Goal: Task Accomplishment & Management: Manage account settings

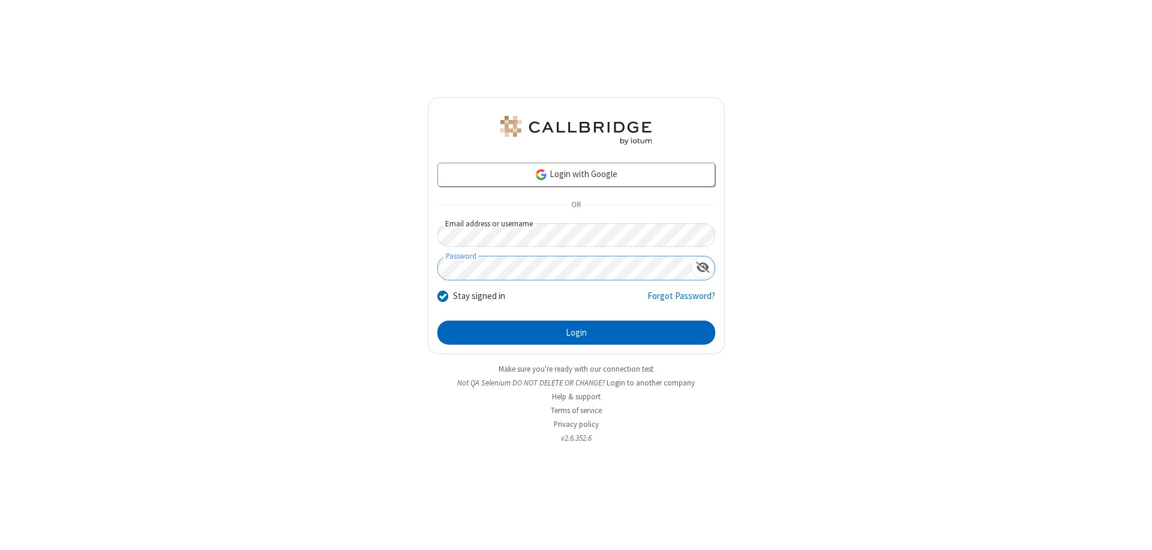
click at [576, 333] on button "Login" at bounding box center [577, 333] width 278 height 24
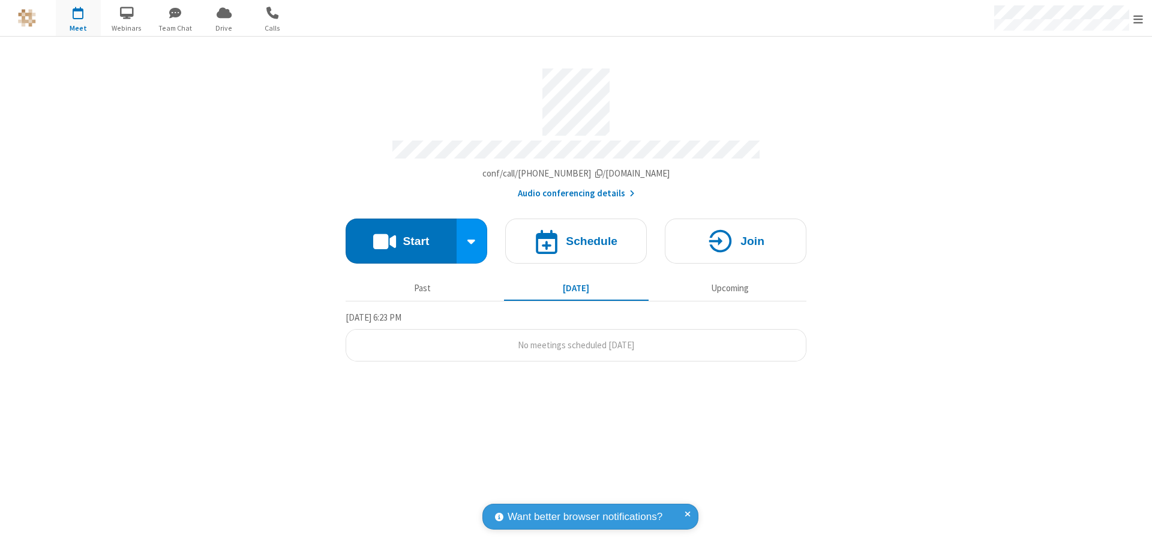
click at [1139, 19] on span "Open menu" at bounding box center [1139, 19] width 10 height 12
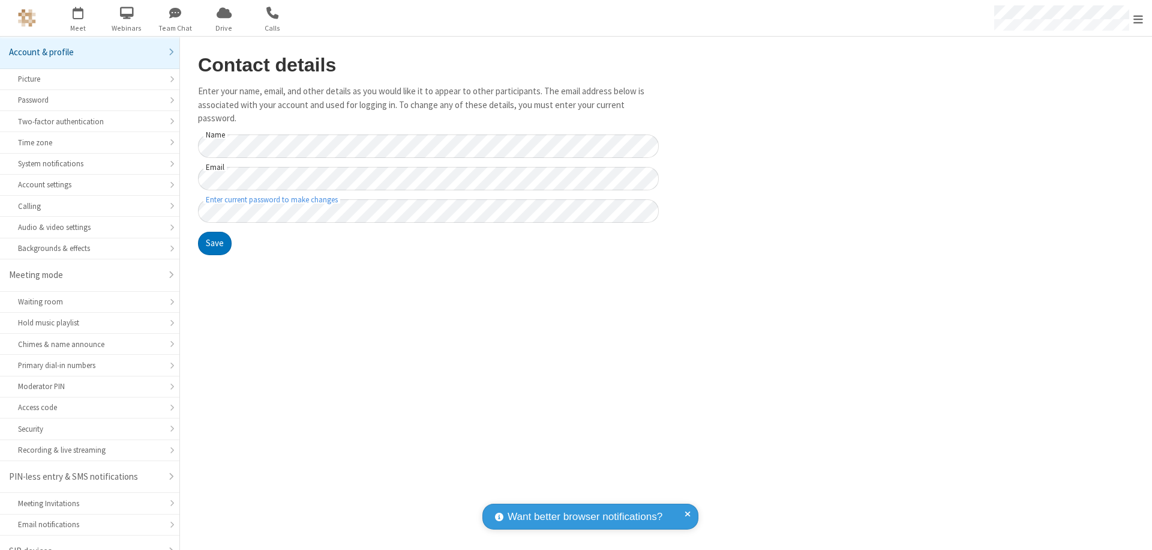
scroll to position [17, 0]
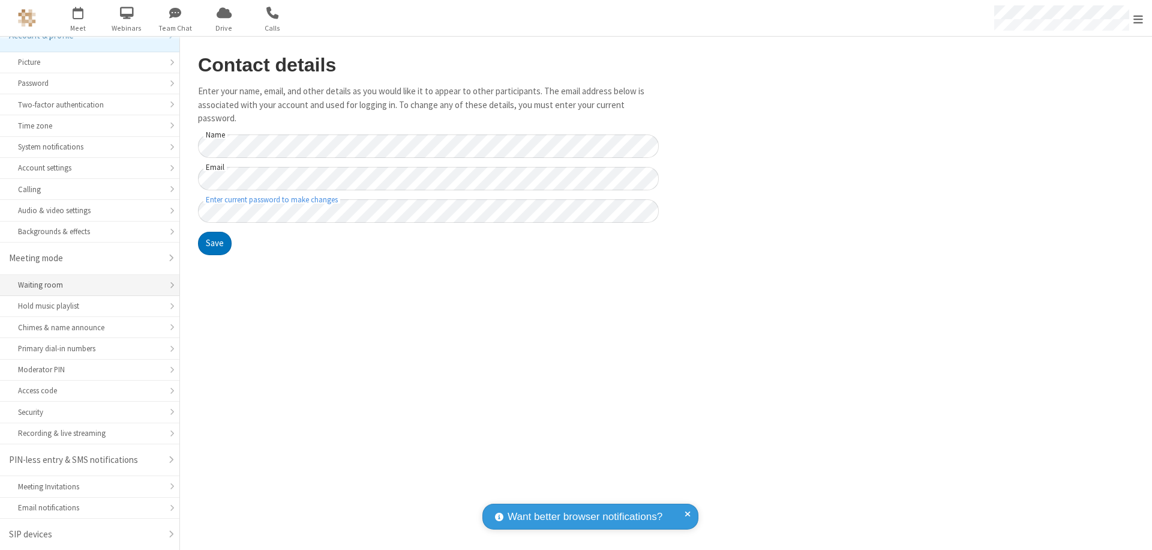
click at [85, 285] on div "Waiting room" at bounding box center [89, 284] width 143 height 11
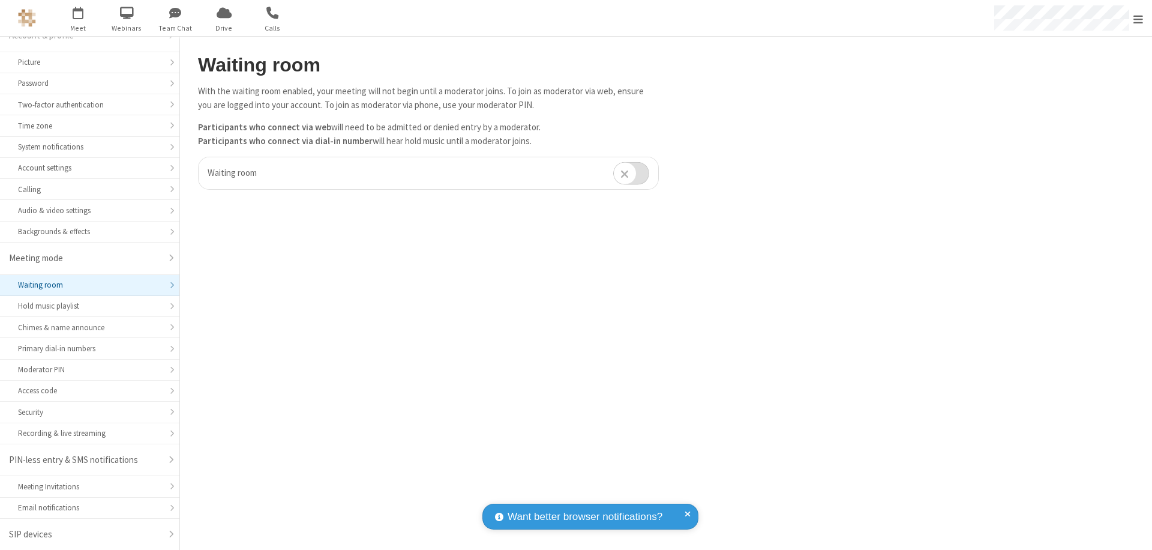
click at [631, 173] on input "checkbox" at bounding box center [631, 172] width 36 height 23
checkbox input "true"
click at [1139, 18] on span "Open menu" at bounding box center [1139, 19] width 10 height 12
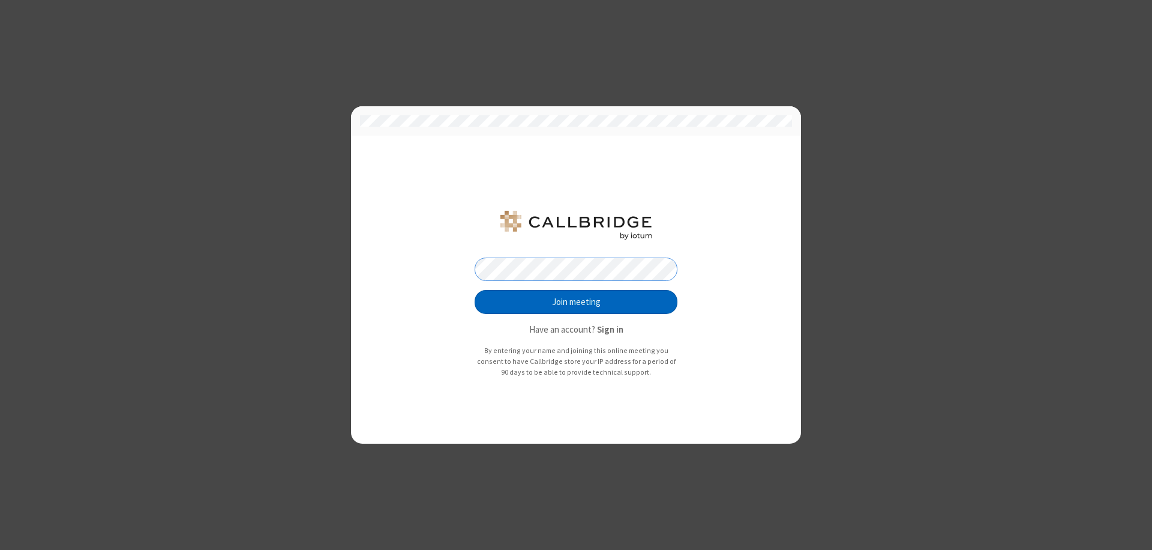
click at [576, 302] on button "Join meeting" at bounding box center [576, 302] width 203 height 24
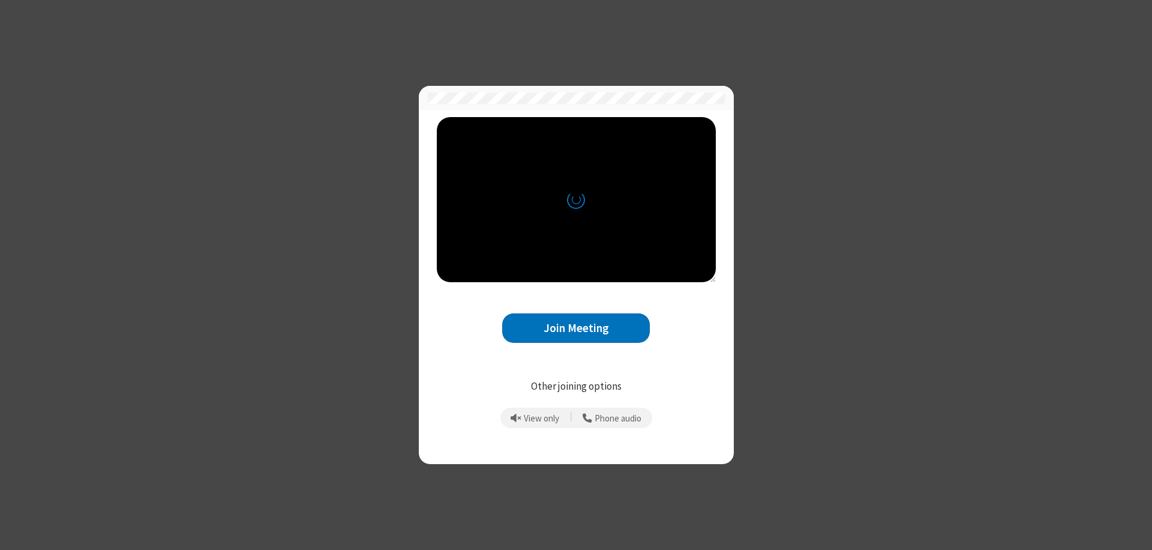
click at [576, 328] on button "Join Meeting" at bounding box center [576, 327] width 148 height 29
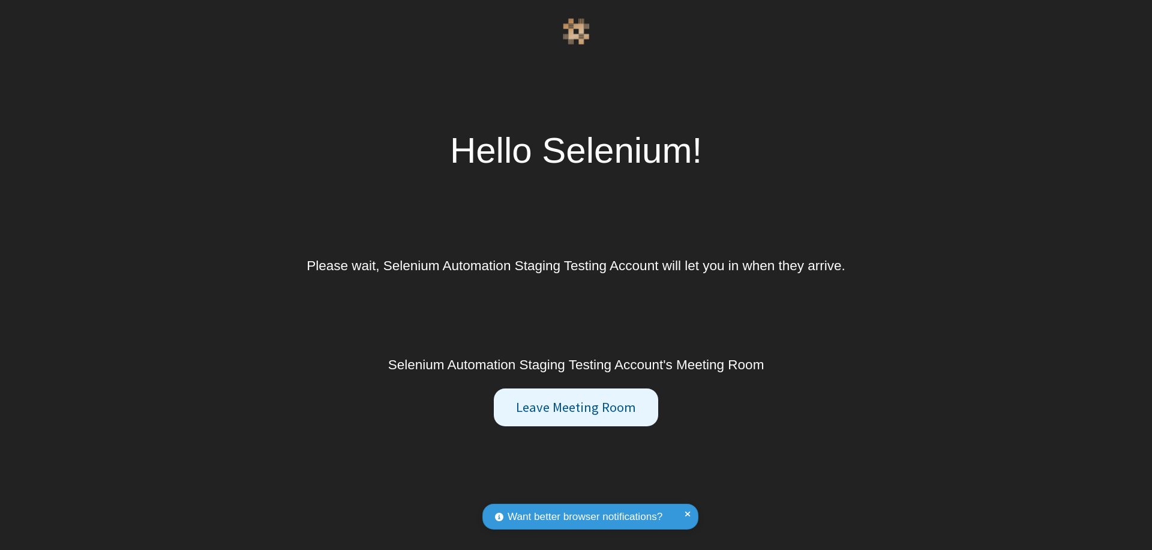
click at [576, 407] on button "Leave Meeting Room" at bounding box center [576, 407] width 164 height 38
